Goal: Check status

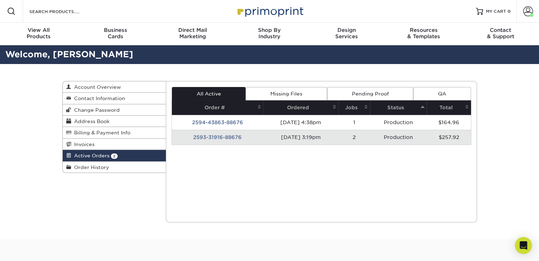
click at [80, 157] on span "Active Orders" at bounding box center [90, 156] width 38 height 6
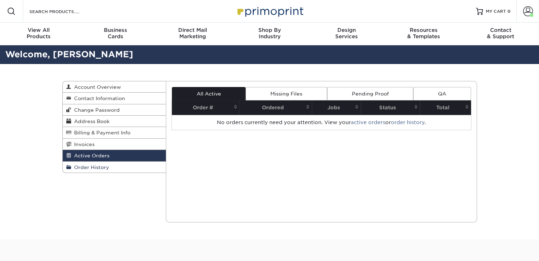
click at [89, 170] on span "Order History" at bounding box center [90, 168] width 38 height 6
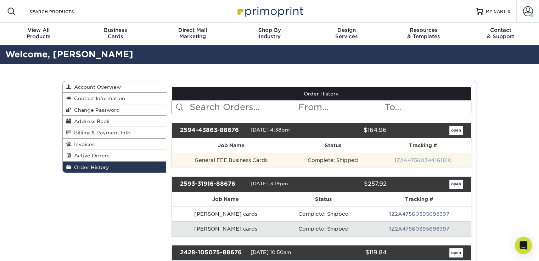
click at [424, 158] on link "1Z2A47560344161810" at bounding box center [422, 161] width 57 height 6
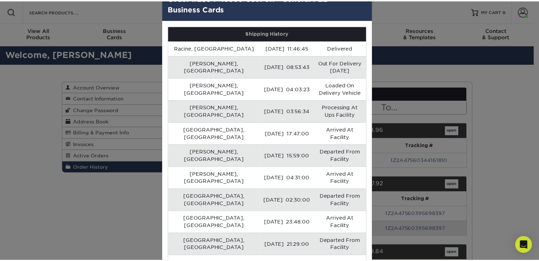
scroll to position [28, 0]
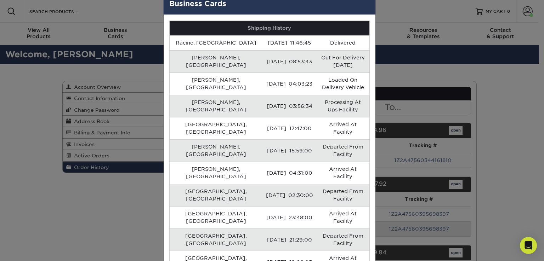
drag, startPoint x: 527, startPoint y: 103, endPoint x: 488, endPoint y: 82, distance: 44.0
click at [527, 103] on div "× Order #2594-43863-88676:1 - General FEE Business Cards Shipping History Racin…" at bounding box center [272, 130] width 544 height 261
